Goal: Information Seeking & Learning: Learn about a topic

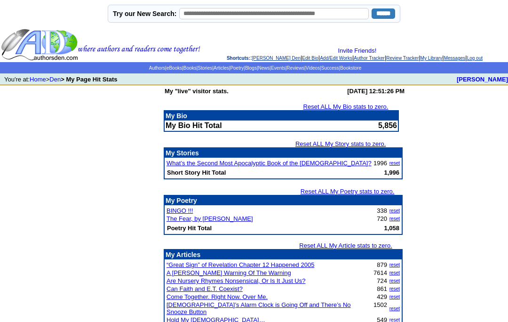
click at [219, 70] on link "Articles" at bounding box center [222, 67] width 16 height 5
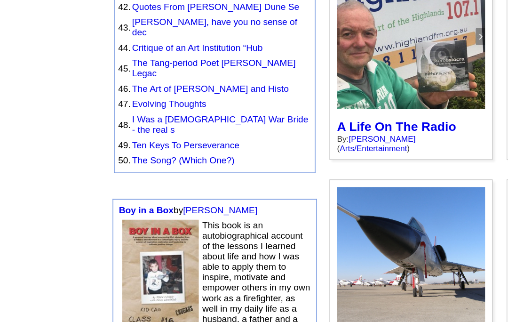
scroll to position [552, 0]
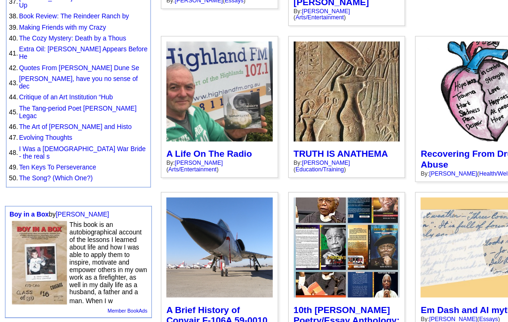
click at [34, 194] on td "Boy in a Box by Paul Lonardo This book is an autobiographical account of the le…" at bounding box center [74, 246] width 138 height 105
click at [40, 198] on link "Boy in a Box" at bounding box center [27, 201] width 37 height 7
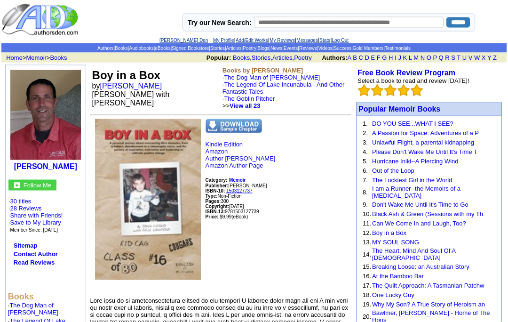
scroll to position [3, 0]
click at [62, 166] on b "Paul Lonardo" at bounding box center [45, 166] width 63 height 8
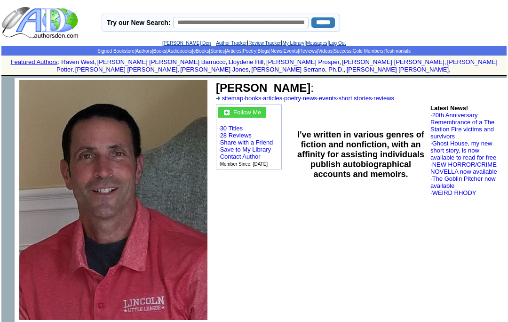
click at [185, 46] on link "[PERSON_NAME] Den" at bounding box center [186, 42] width 48 height 5
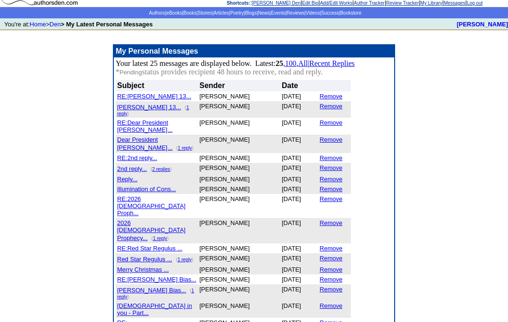
scroll to position [54, 0]
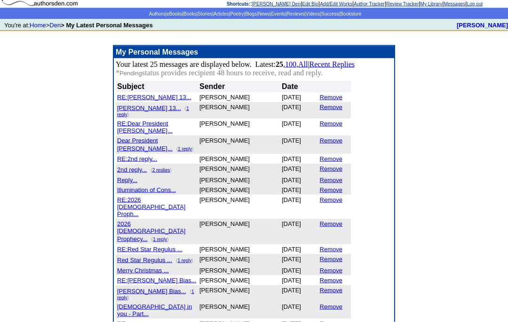
click at [308, 68] on link "All" at bounding box center [302, 64] width 9 height 8
